Goal: Task Accomplishment & Management: Use online tool/utility

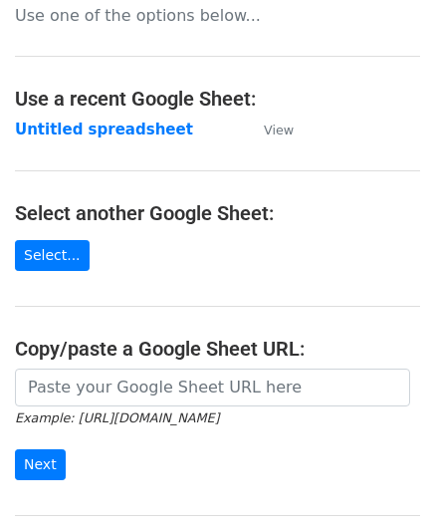
scroll to position [199, 0]
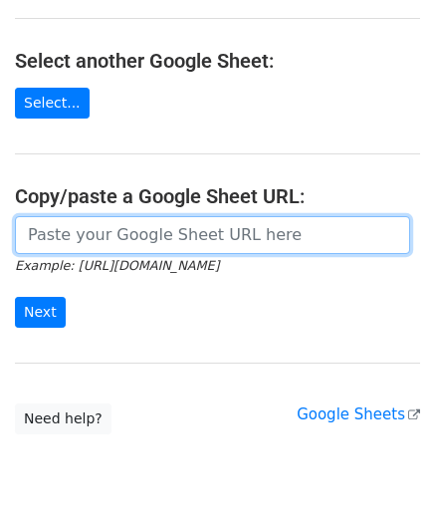
click at [99, 227] on input "url" at bounding box center [213, 235] width 396 height 38
paste input "https://docs.google.com/spreadsheets/d/12T1Fnp6GqfHsLnATC6yy_rCxo8jBeERroaMNZ0s…"
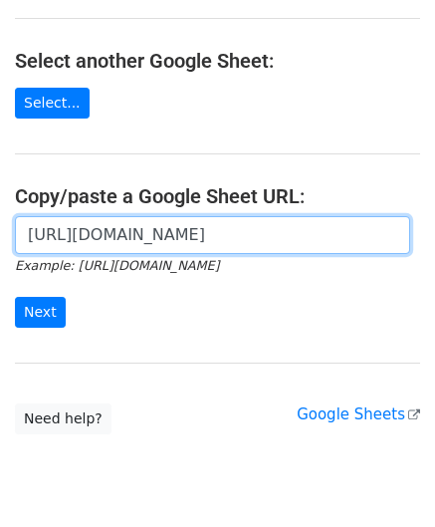
scroll to position [0, 423]
type input "https://docs.google.com/spreadsheets/d/12T1Fnp6GqfHsLnATC6yy_rCxo8jBeERroaMNZ0s…"
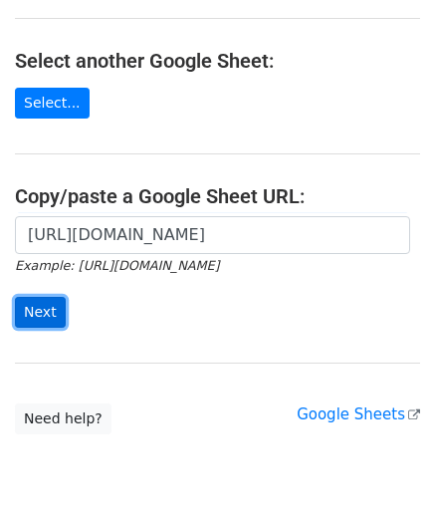
click at [39, 312] on input "Next" at bounding box center [40, 312] width 51 height 31
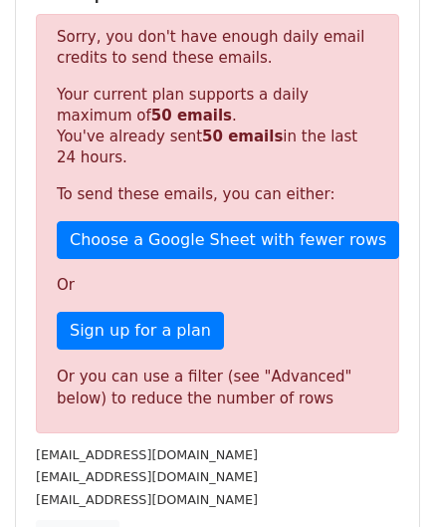
scroll to position [673, 0]
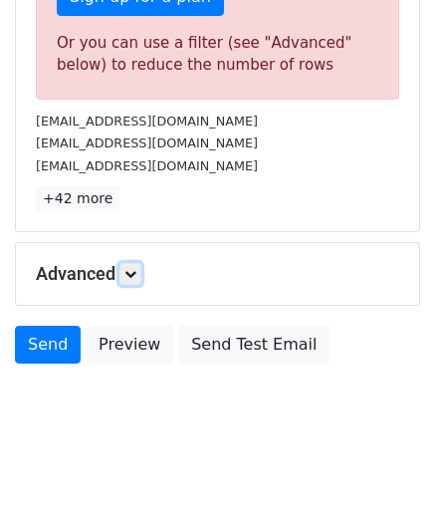
drag, startPoint x: 136, startPoint y: 267, endPoint x: 145, endPoint y: 268, distance: 10.0
click at [136, 268] on icon at bounding box center [131, 274] width 12 height 12
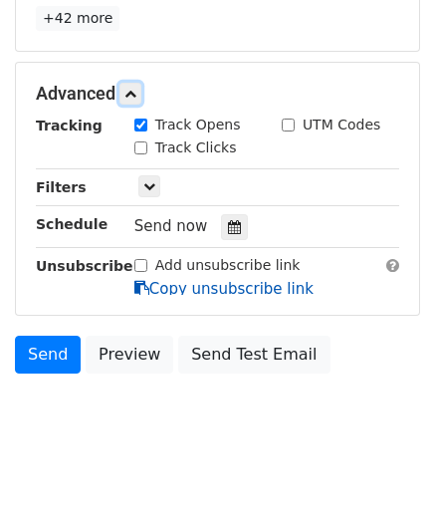
scroll to position [865, 0]
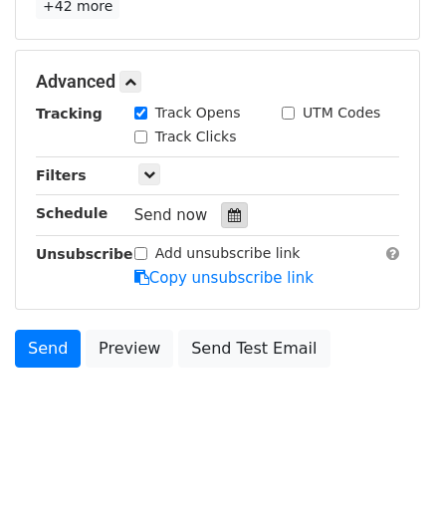
click at [228, 214] on icon at bounding box center [234, 215] width 13 height 14
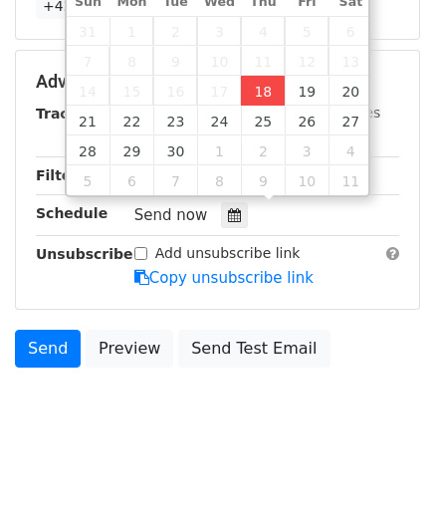
type input "[DATE] 12:00"
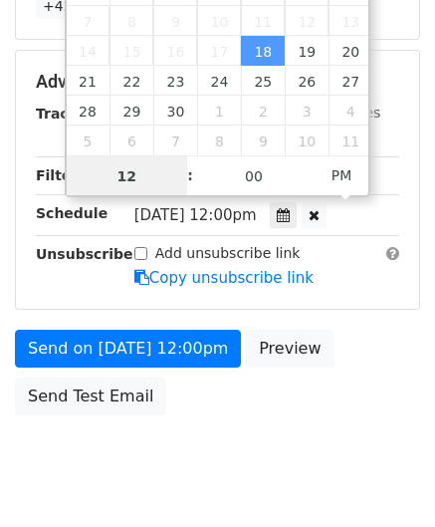
paste input "5"
type input "5"
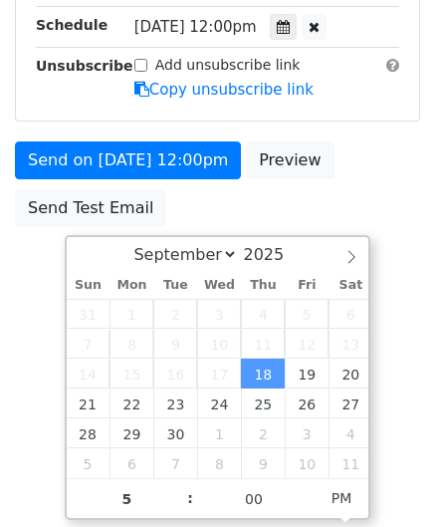
type input "[DATE] 17:00"
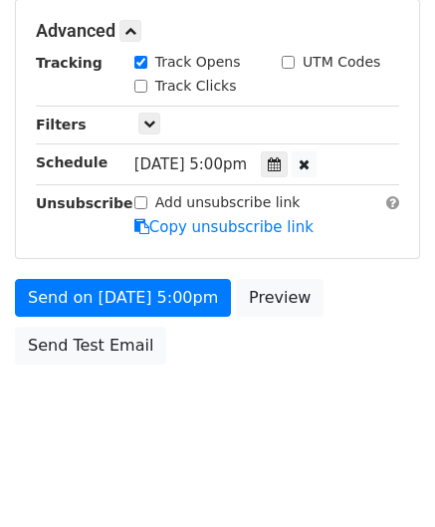
scroll to position [914, 0]
